Goal: Information Seeking & Learning: Learn about a topic

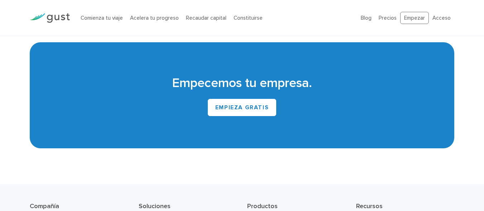
scroll to position [3341, 0]
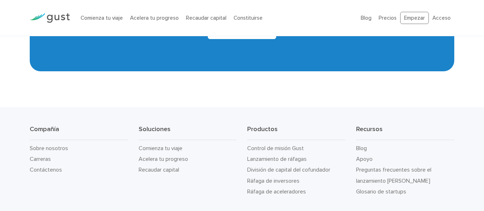
click at [59, 125] on div "Compañía Sobre nosotros Carreras Contáctenos" at bounding box center [79, 150] width 98 height 51
click at [59, 143] on li "Sobre nosotros" at bounding box center [79, 148] width 98 height 11
click at [59, 145] on font "Sobre nosotros" at bounding box center [49, 148] width 38 height 7
